Goal: Task Accomplishment & Management: Manage account settings

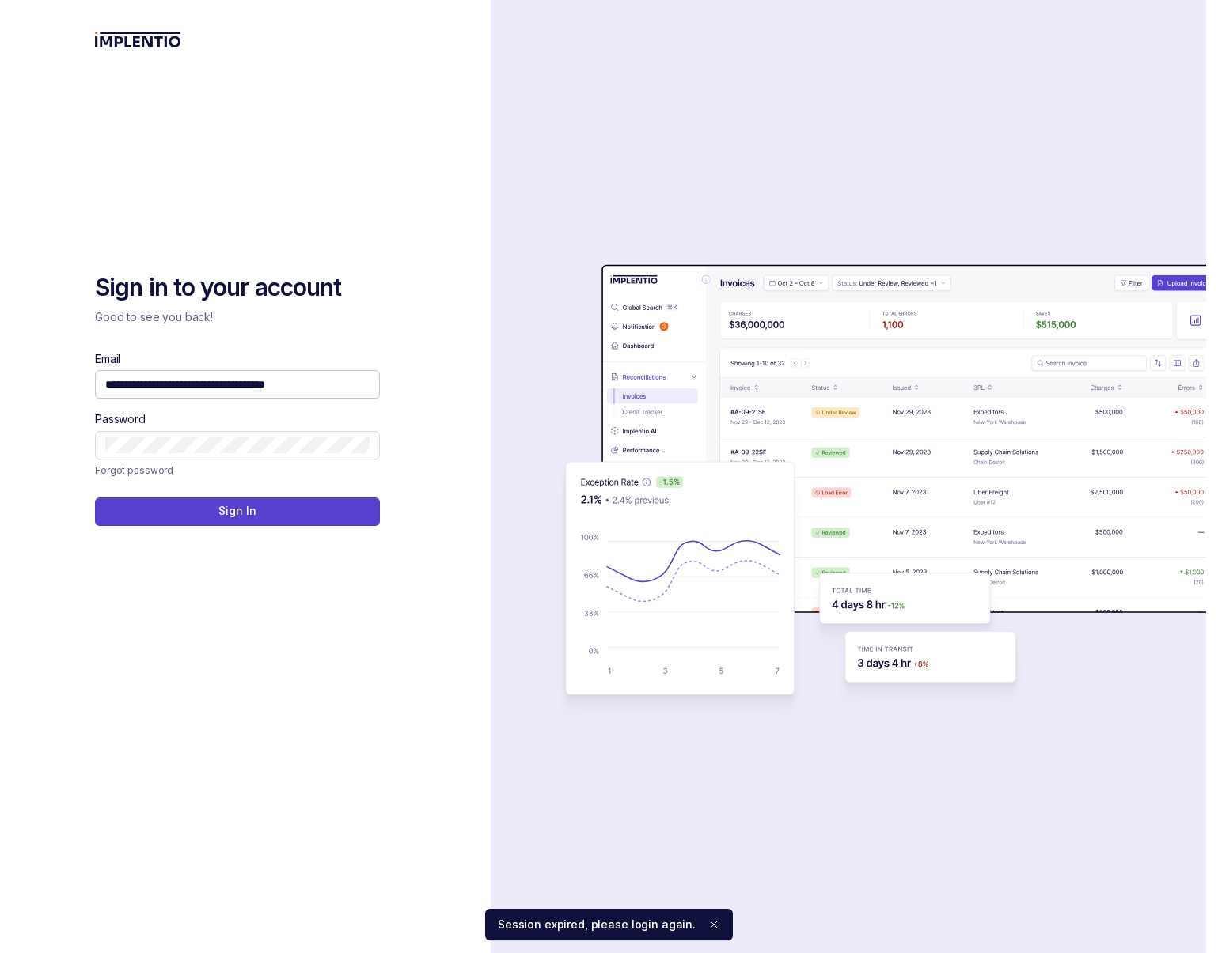
click at [316, 380] on input "**********" at bounding box center [237, 385] width 264 height 16
type input "**********"
click at [258, 528] on div "**********" at bounding box center [245, 597] width 301 height 650
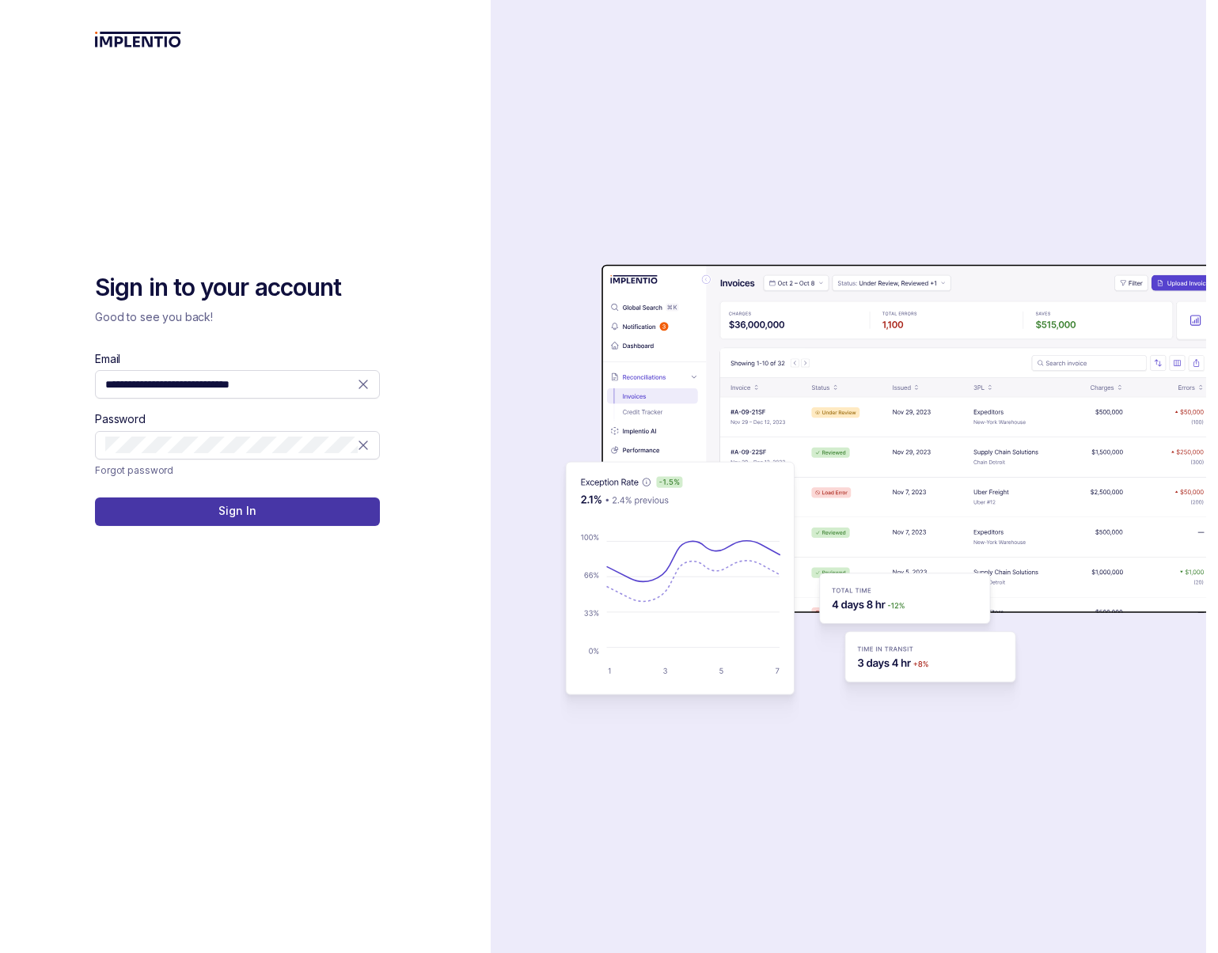
click at [253, 498] on button "Sign In" at bounding box center [237, 512] width 285 height 28
